Goal: Information Seeking & Learning: Find specific page/section

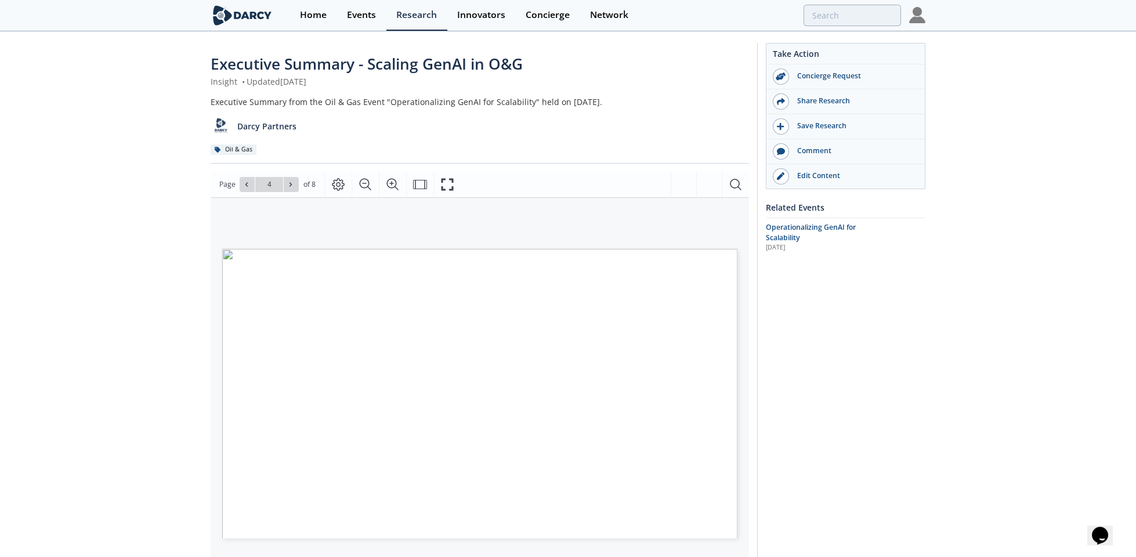
type input "5"
type input "1"
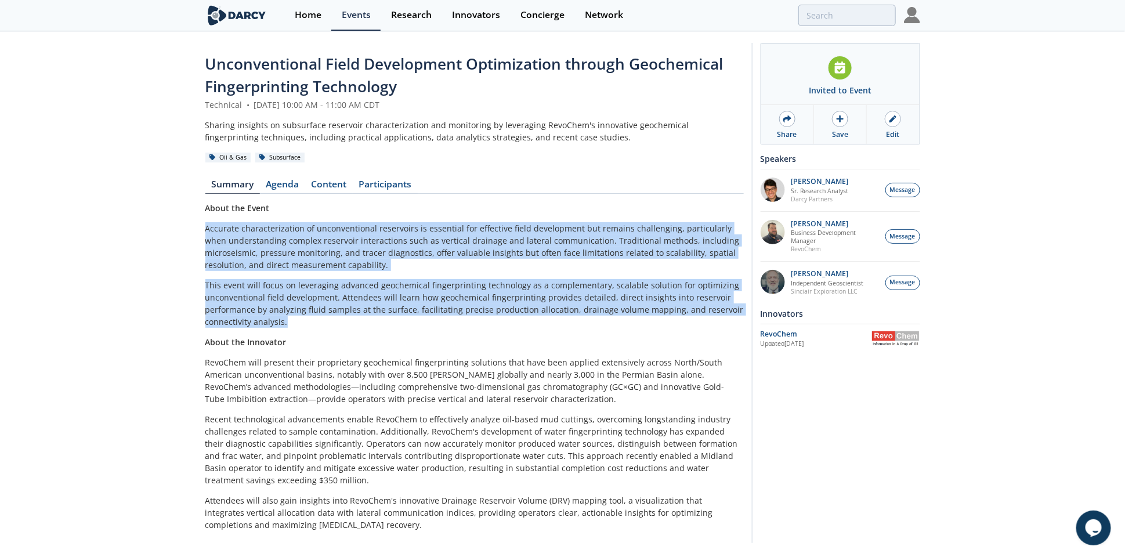
click at [491, 322] on p "This event will focus on leveraging advanced geochemical fingerprinting technol…" at bounding box center [474, 303] width 538 height 49
